Goal: Book appointment/travel/reservation

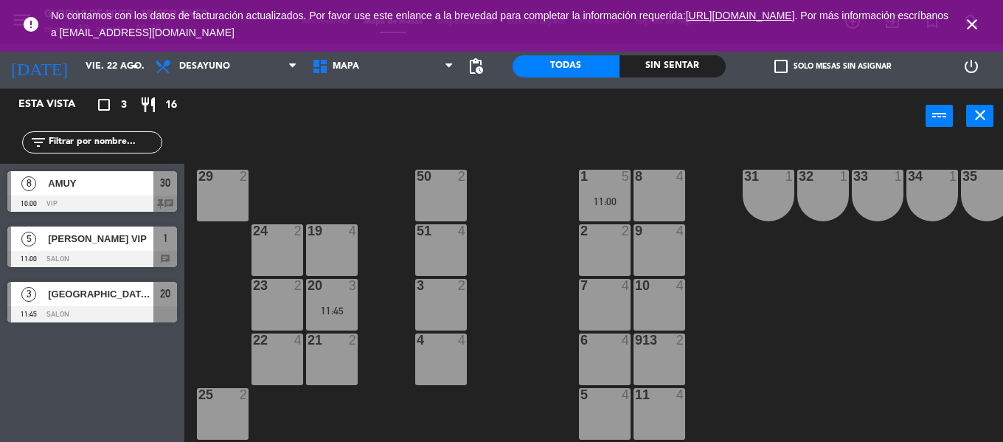
click at [971, 21] on icon "close" at bounding box center [972, 24] width 18 height 18
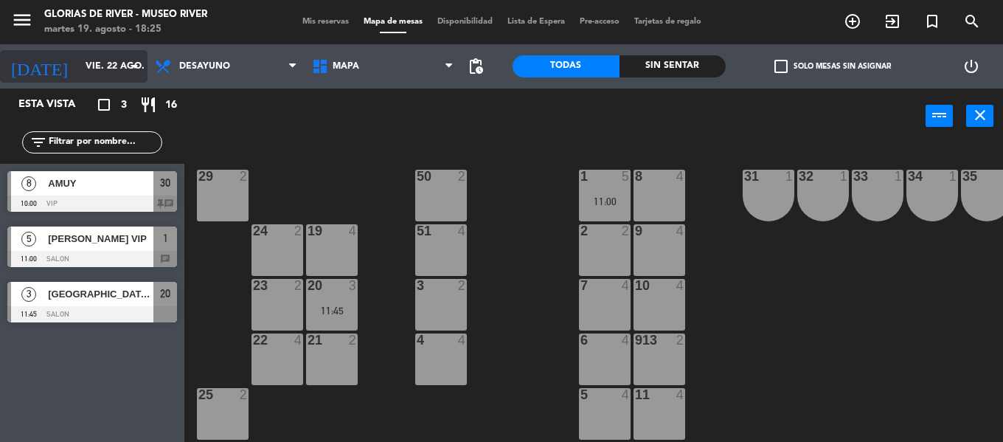
click at [128, 76] on input "vie. 22 ago." at bounding box center [140, 66] width 125 height 25
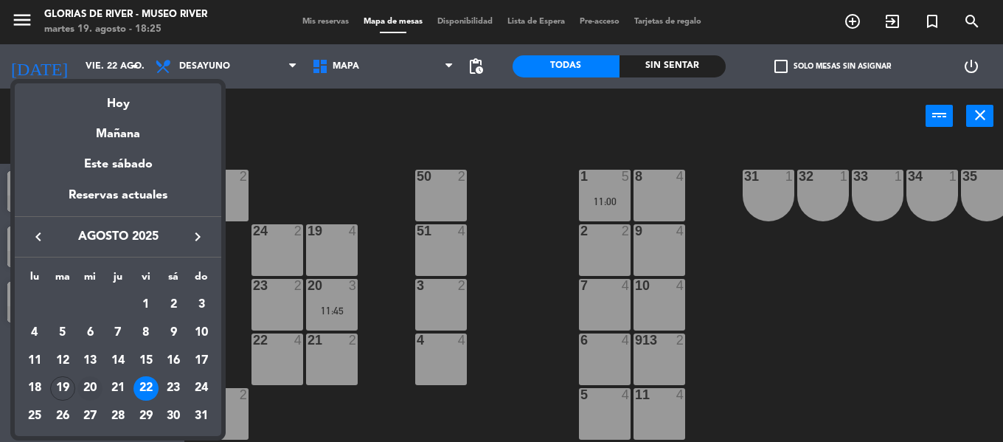
click at [90, 387] on div "20" at bounding box center [89, 388] width 25 height 25
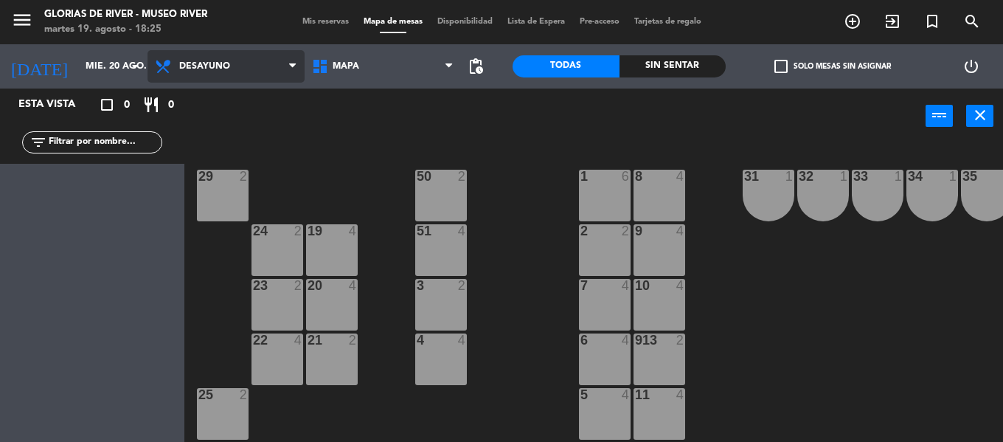
click at [245, 75] on span "Desayuno" at bounding box center [225, 66] width 157 height 32
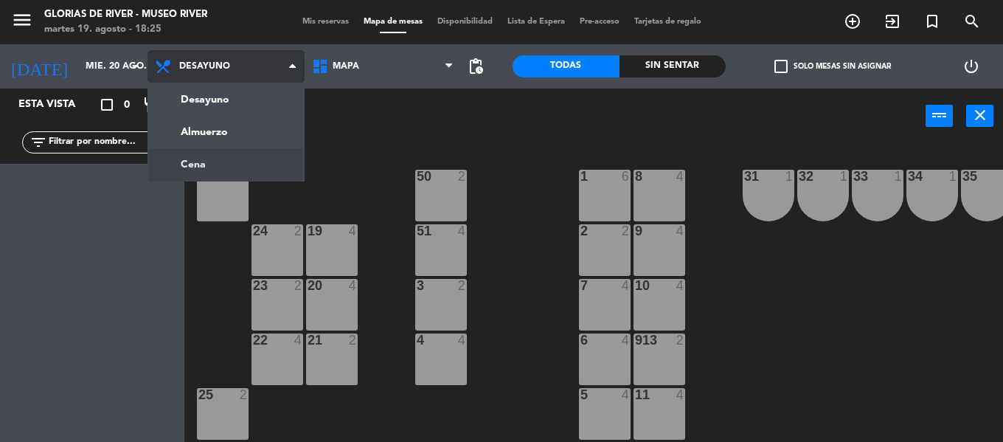
click at [211, 164] on ng-component "menu Glorias de River - Museo River [DATE] 19. agosto - 18:25 Mis reservas Mapa…" at bounding box center [501, 221] width 1003 height 442
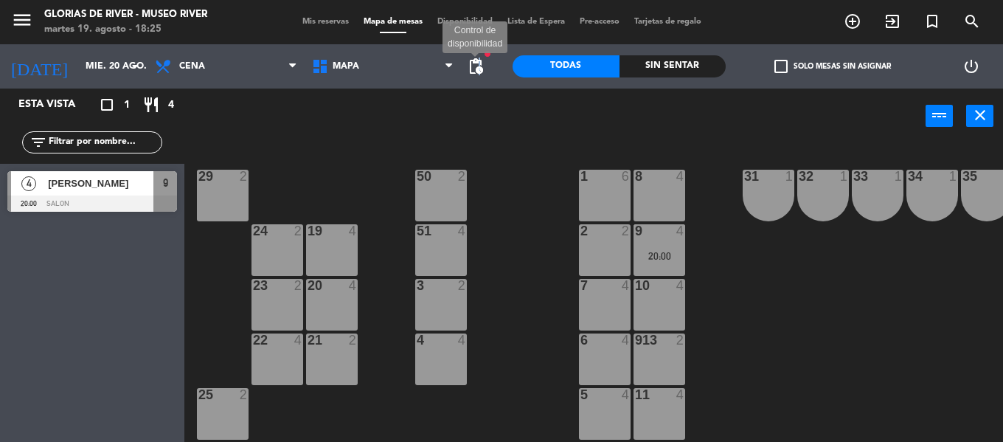
click at [479, 71] on span "pending_actions" at bounding box center [476, 67] width 18 height 18
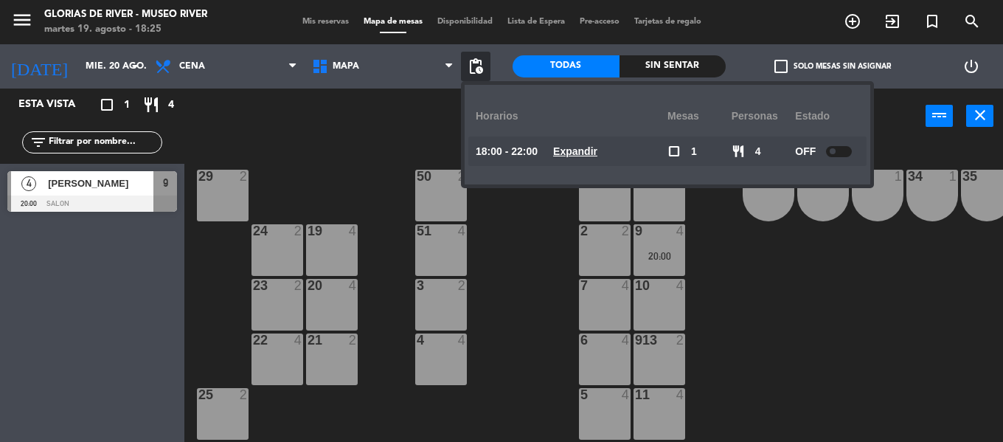
click at [123, 332] on div "Esta vista crop_square 1 restaurant 4 filter_list 4 [PERSON_NAME] 20:00 SALON 9" at bounding box center [92, 264] width 184 height 353
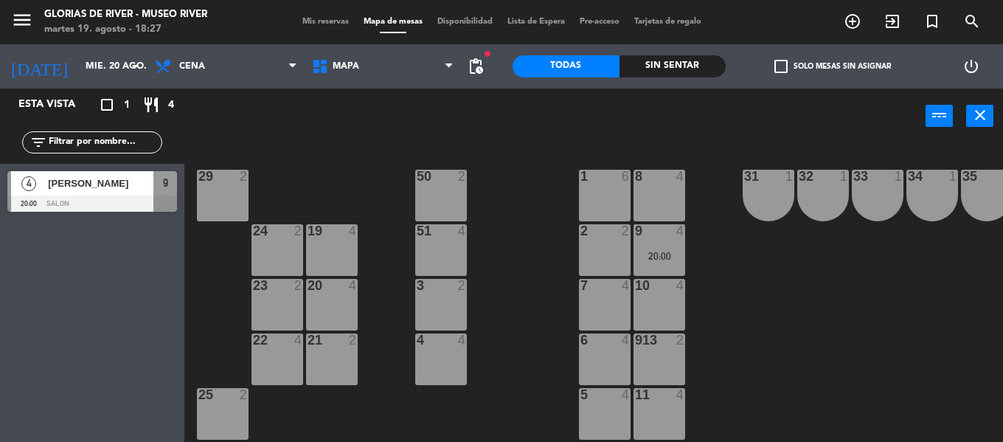
click at [158, 192] on div "9" at bounding box center [165, 183] width 24 height 24
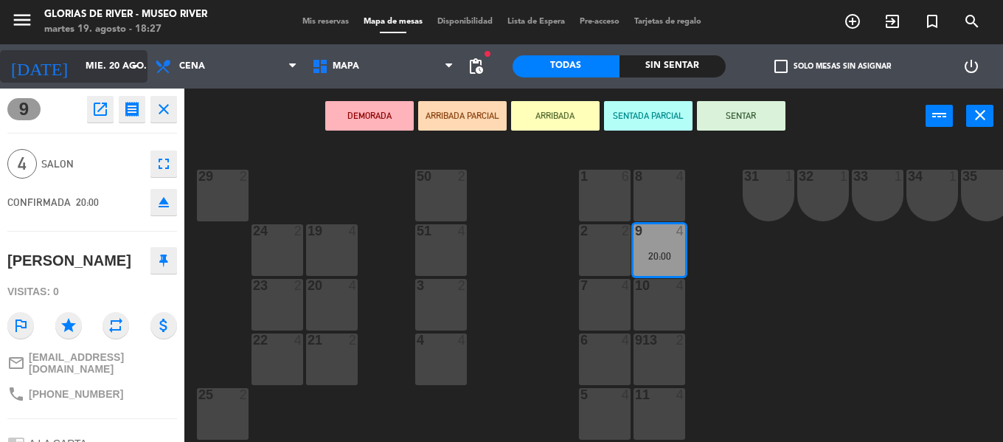
click at [101, 61] on input "mié. 20 ago." at bounding box center [140, 66] width 125 height 25
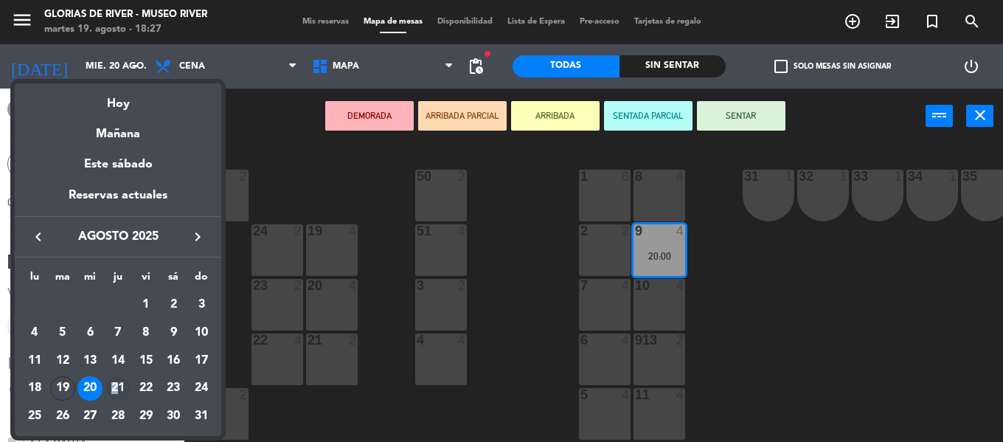
click at [115, 386] on div "21" at bounding box center [117, 388] width 25 height 25
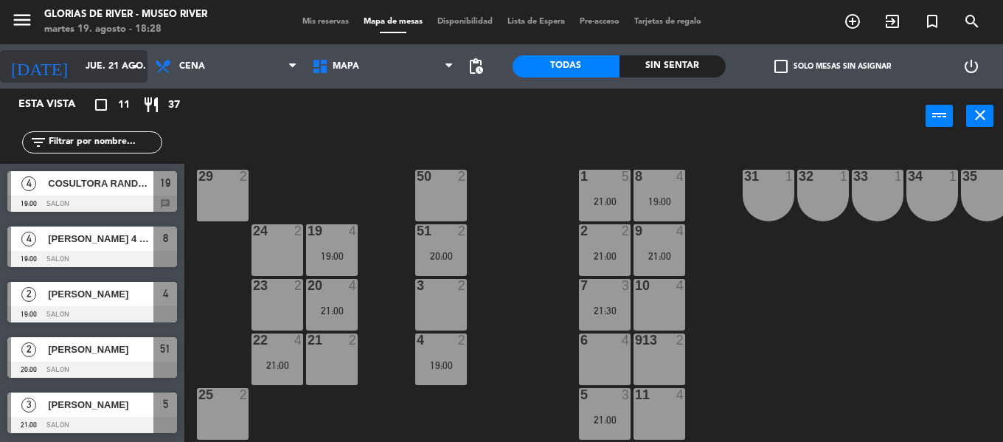
click at [128, 78] on input "jue. 21 ago." at bounding box center [140, 66] width 125 height 25
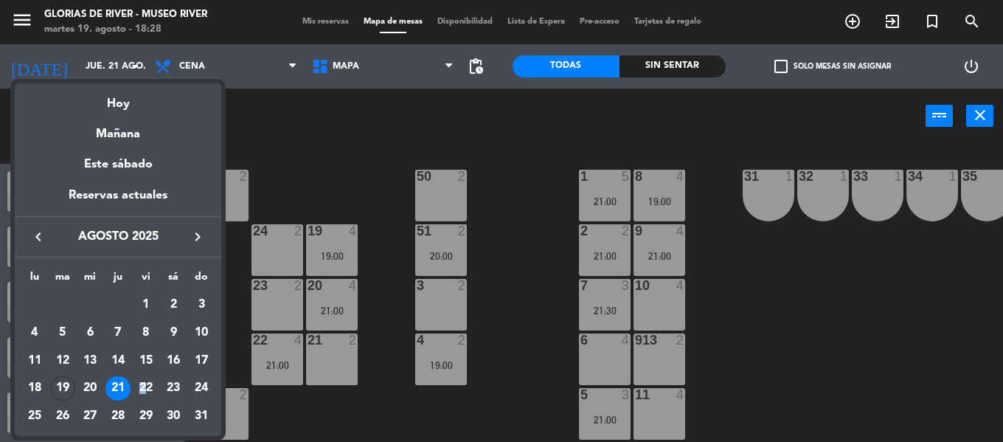
click at [142, 386] on div "22" at bounding box center [145, 388] width 25 height 25
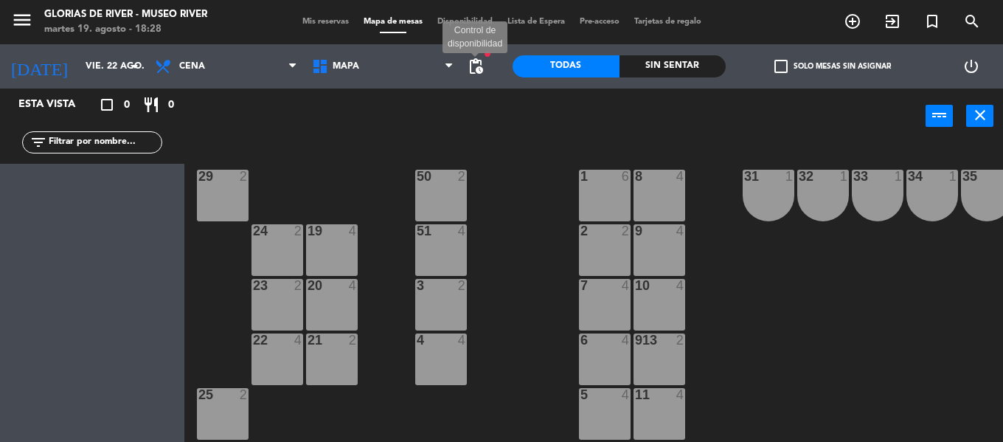
click at [482, 68] on span "pending_actions" at bounding box center [476, 67] width 18 height 18
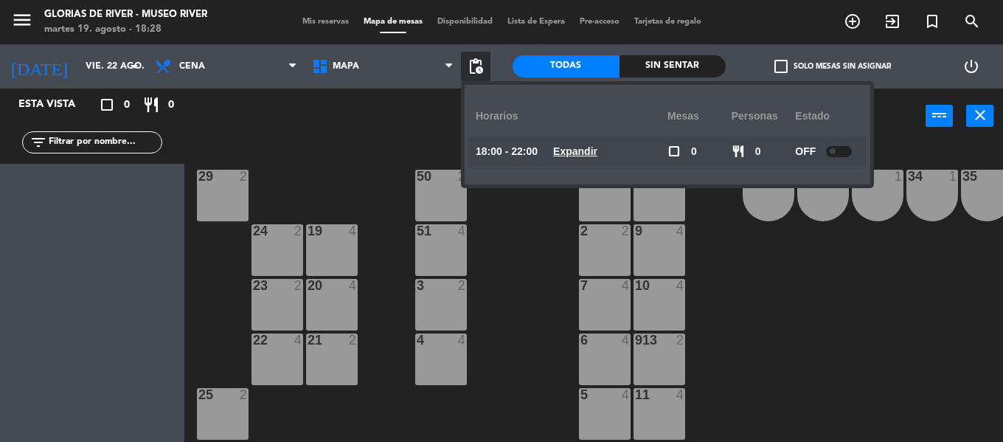
click at [319, 133] on div "power_input close" at bounding box center [554, 116] width 741 height 56
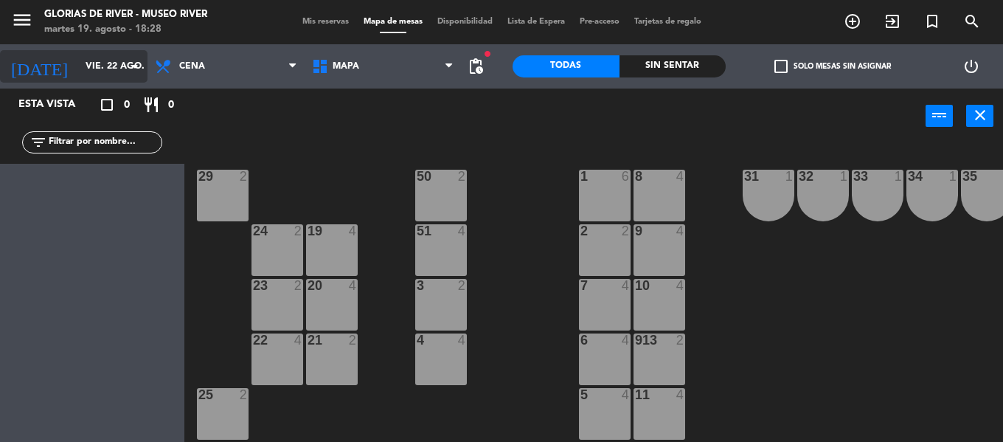
click at [103, 68] on input "vie. 22 ago." at bounding box center [140, 66] width 125 height 25
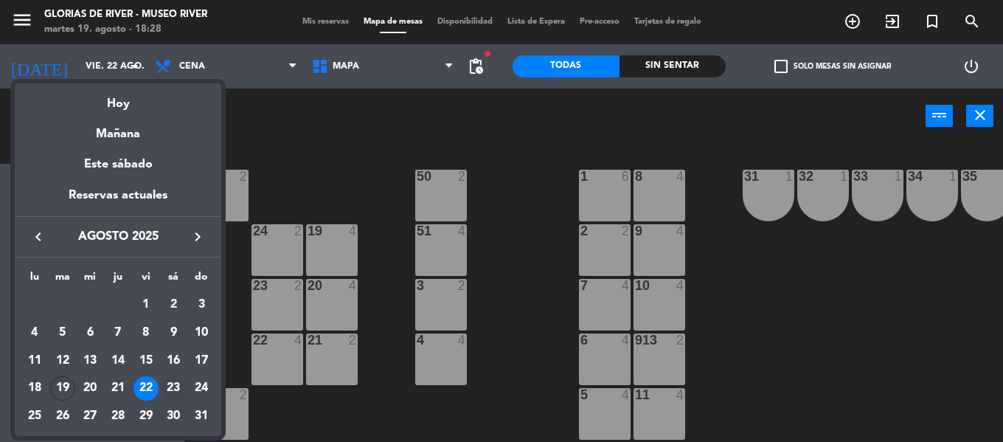
click at [173, 385] on div "23" at bounding box center [173, 388] width 25 height 25
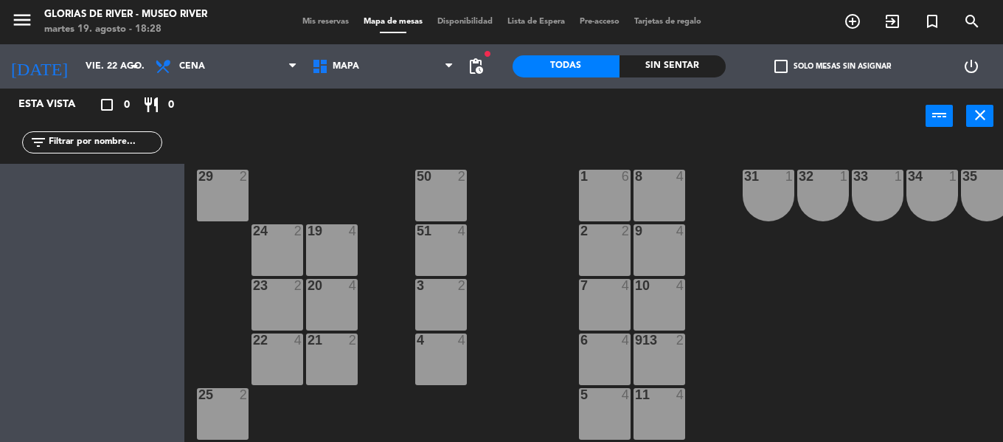
type input "sáb. 23 ago."
click at [480, 63] on span "pending_actions" at bounding box center [476, 67] width 18 height 18
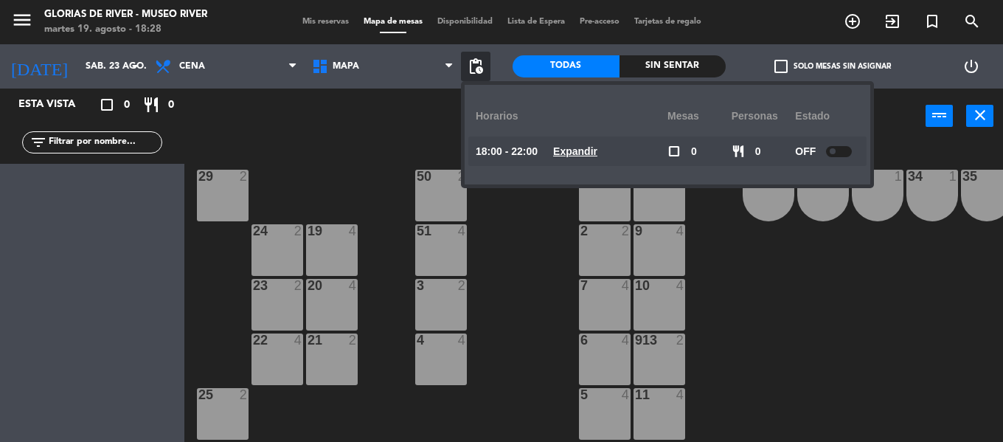
click at [340, 140] on div "power_input close" at bounding box center [554, 116] width 741 height 56
